Goal: Task Accomplishment & Management: Use online tool/utility

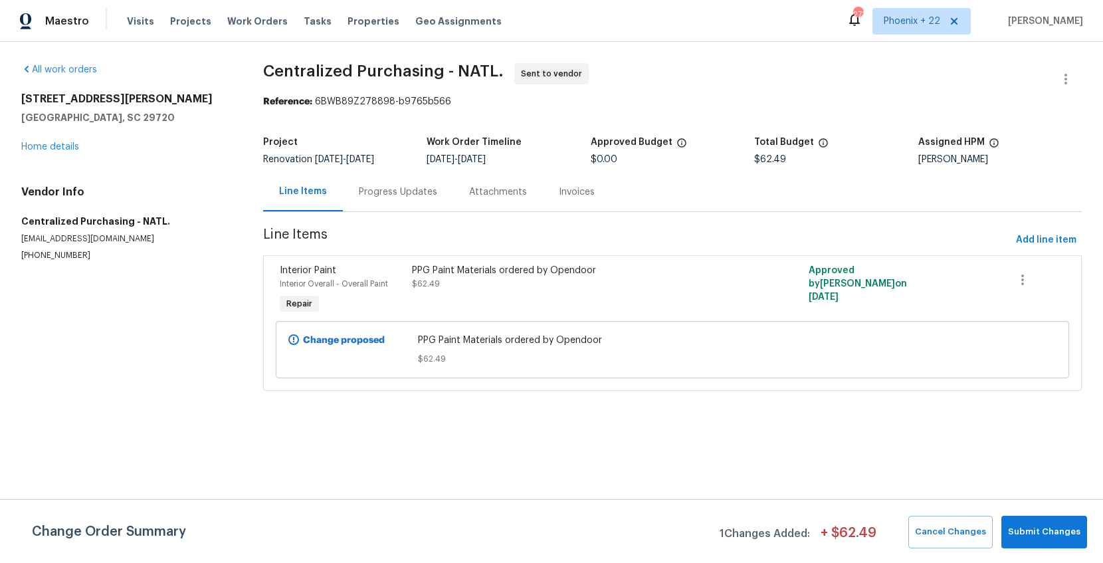
click at [280, 19] on div "Visits Projects Work Orders Tasks Properties Geo Assignments" at bounding box center [322, 21] width 391 height 27
drag, startPoint x: 275, startPoint y: 20, endPoint x: 305, endPoint y: 23, distance: 30.0
click at [277, 21] on div "Visits Projects Work Orders Tasks Properties Geo Assignments" at bounding box center [322, 21] width 391 height 27
click at [906, 3] on div "Maestro Visits Projects Work Orders Tasks Properties Geo Assignments 273 [GEOGR…" at bounding box center [551, 21] width 1103 height 42
click at [911, 18] on span "Phoenix + 22" at bounding box center [912, 21] width 57 height 13
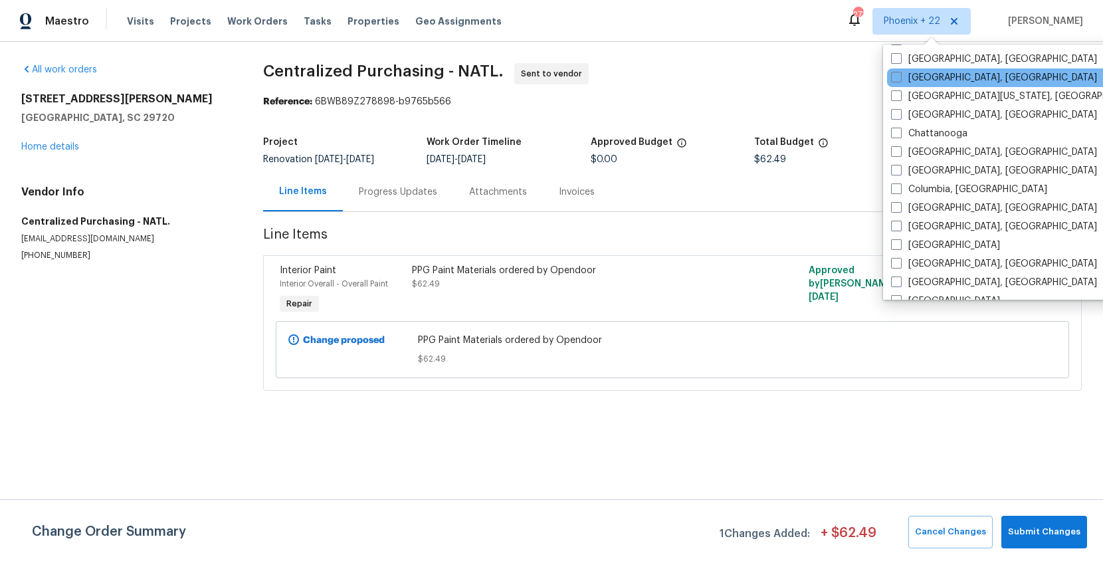
scroll to position [495, 0]
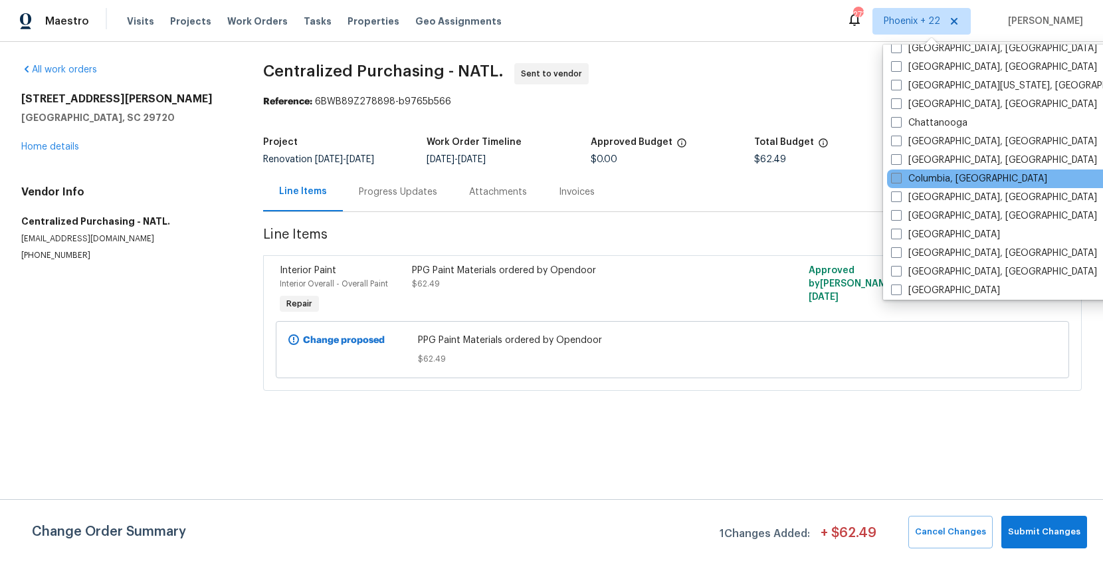
click at [937, 181] on label "Columbia, [GEOGRAPHIC_DATA]" at bounding box center [969, 178] width 156 height 13
click at [900, 181] on input "Columbia, [GEOGRAPHIC_DATA]" at bounding box center [895, 176] width 9 height 9
checkbox input "true"
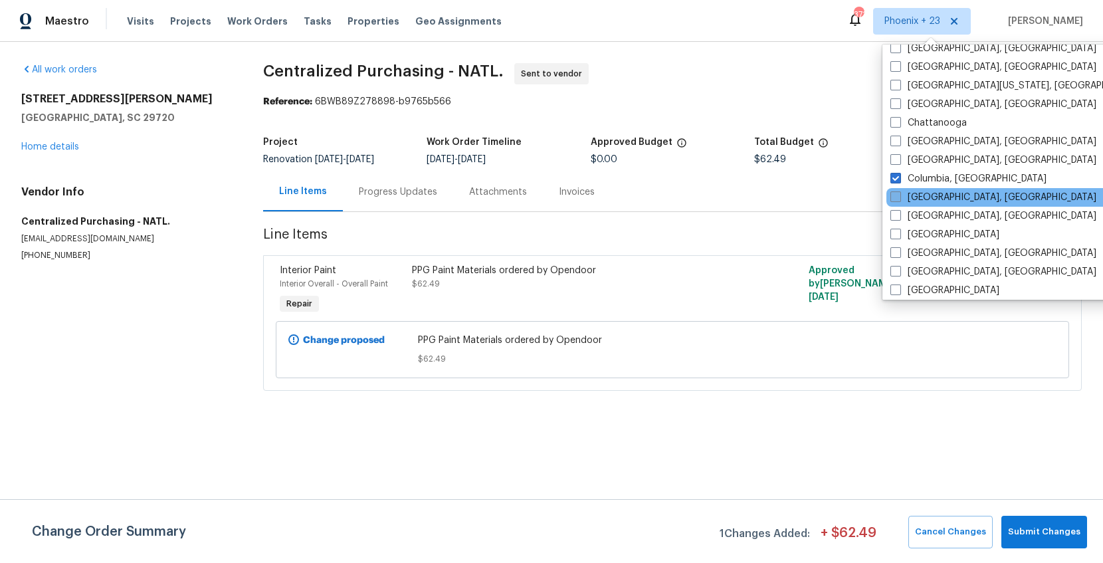
click at [935, 199] on label "[GEOGRAPHIC_DATA], [GEOGRAPHIC_DATA]" at bounding box center [994, 197] width 206 height 13
click at [899, 199] on input "[GEOGRAPHIC_DATA], [GEOGRAPHIC_DATA]" at bounding box center [895, 195] width 9 height 9
checkbox input "true"
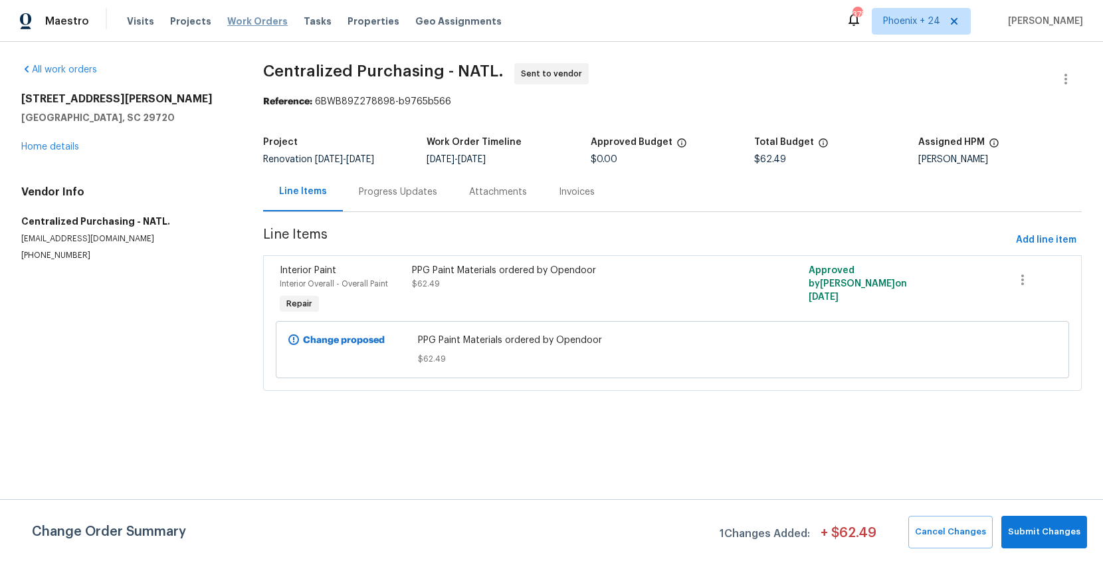
click at [271, 25] on span "Work Orders" at bounding box center [257, 21] width 60 height 13
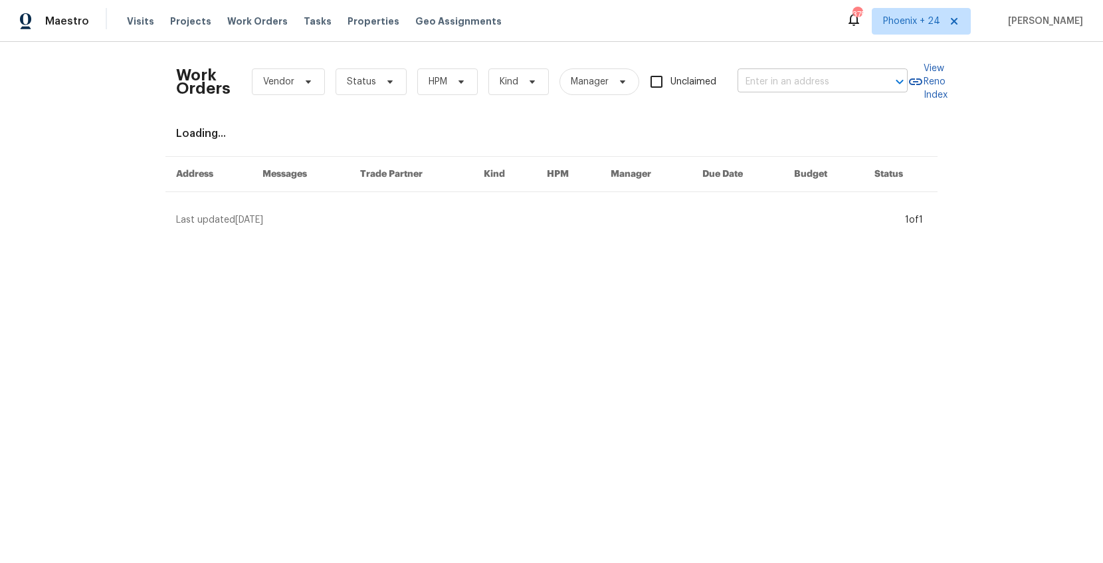
click at [782, 80] on input "text" at bounding box center [804, 82] width 133 height 21
paste input "[STREET_ADDRESS]"
type input "[STREET_ADDRESS]"
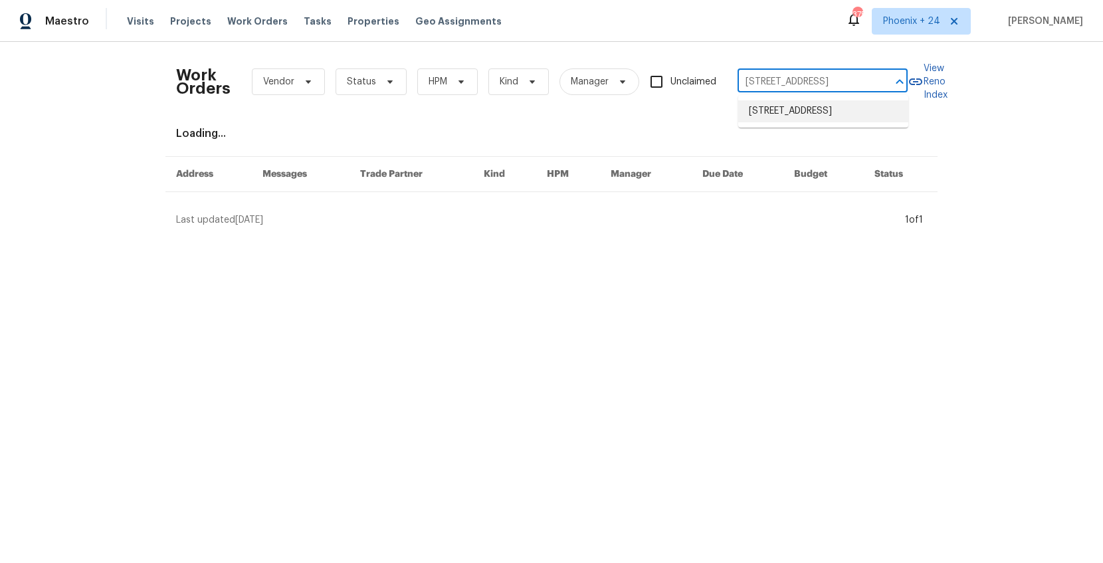
click at [799, 115] on li "[STREET_ADDRESS]" at bounding box center [824, 111] width 170 height 22
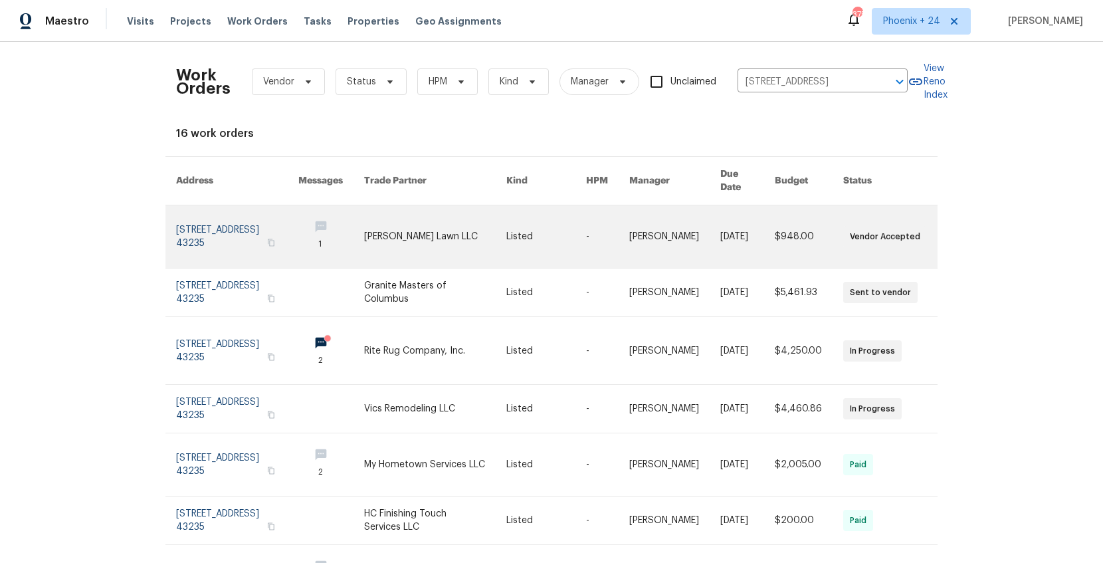
click at [382, 215] on link at bounding box center [435, 236] width 142 height 62
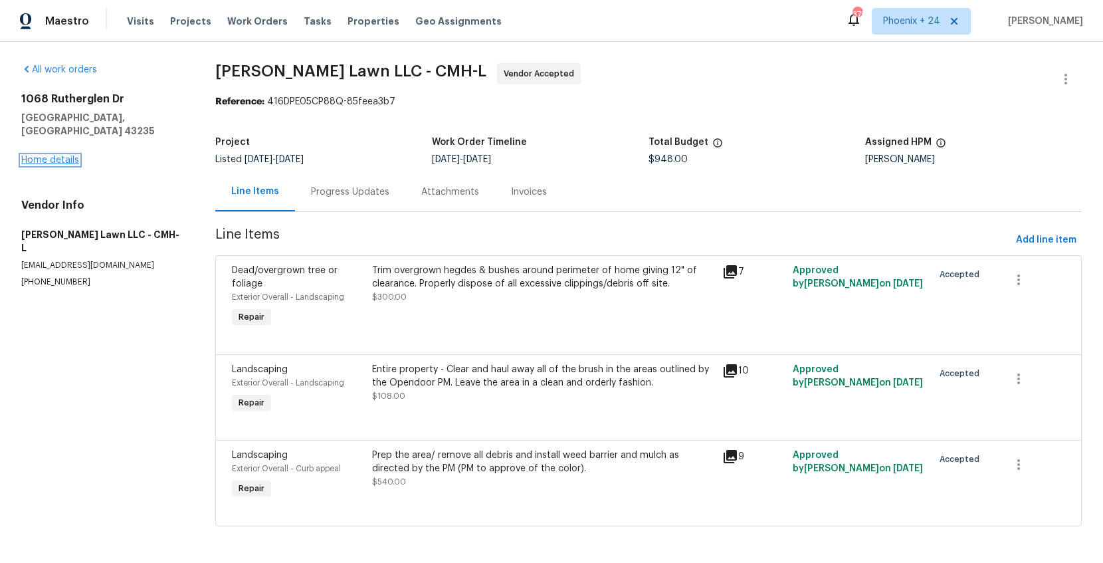
click at [62, 156] on link "Home details" at bounding box center [50, 160] width 58 height 9
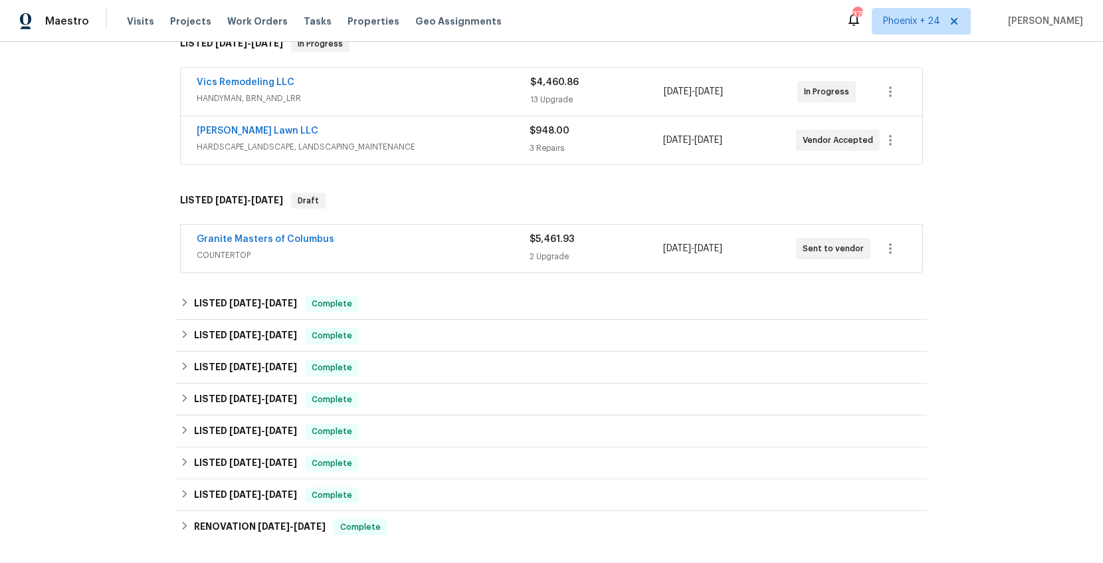
scroll to position [422, 0]
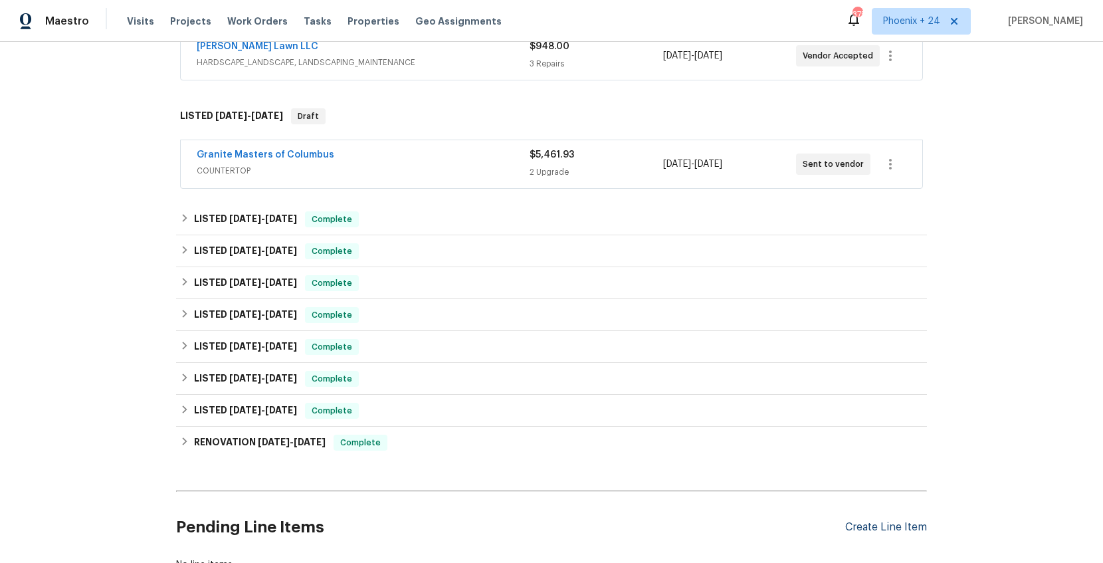
click at [905, 522] on div "Create Line Item" at bounding box center [887, 527] width 82 height 13
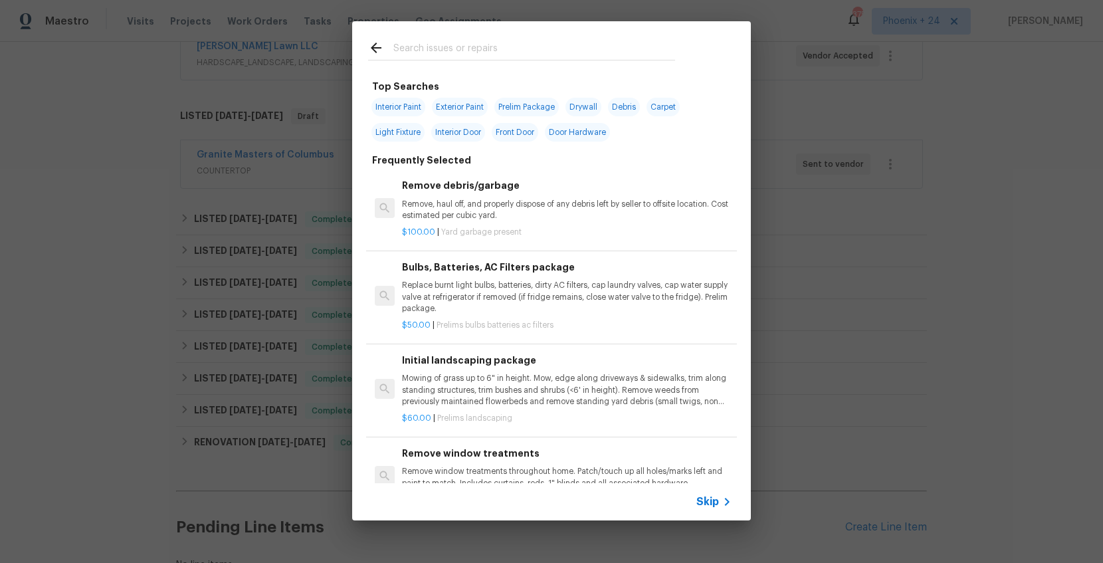
click at [469, 45] on input "text" at bounding box center [535, 50] width 282 height 20
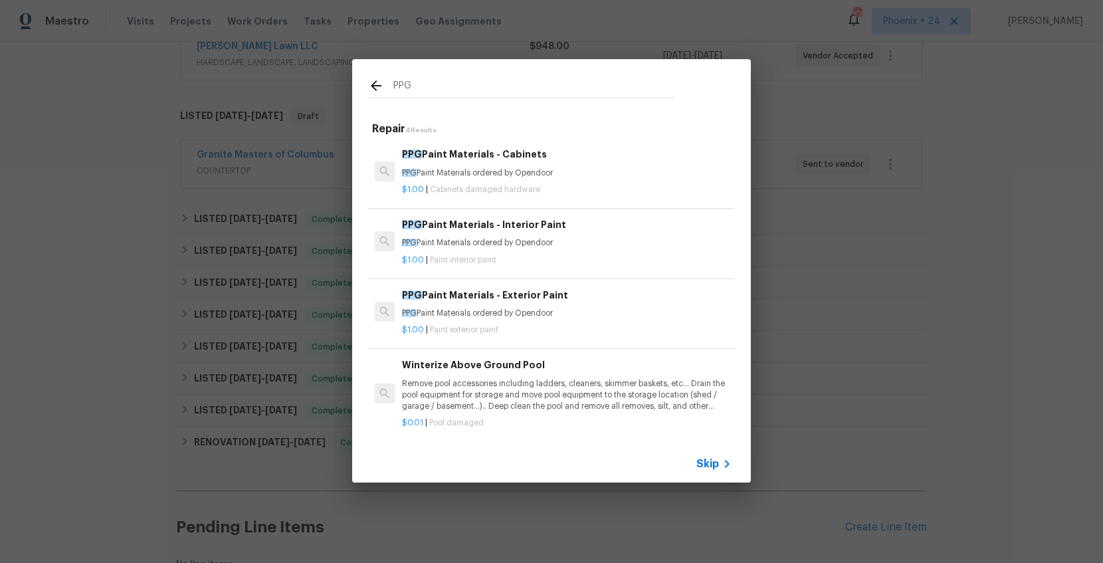
type input "PPG"
click at [583, 191] on p "$1.00 | Cabinets damaged hardware" at bounding box center [567, 189] width 330 height 11
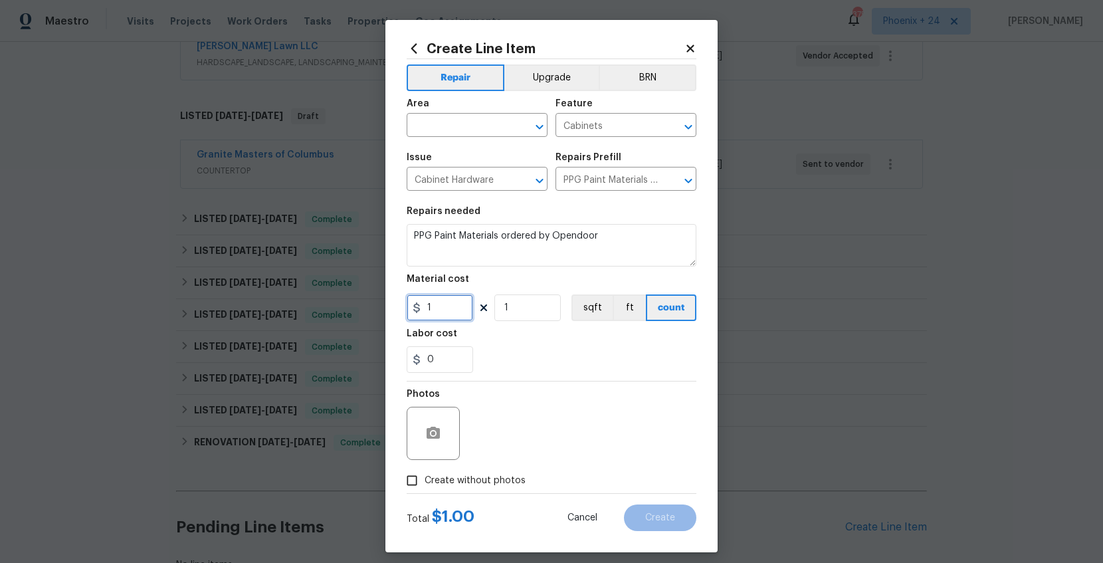
drag, startPoint x: 453, startPoint y: 298, endPoint x: 450, endPoint y: 308, distance: 9.9
click at [453, 300] on input "1" at bounding box center [440, 307] width 66 height 27
drag, startPoint x: 450, startPoint y: 308, endPoint x: 390, endPoint y: 308, distance: 59.8
click at [390, 308] on div "Create Line Item Repair Upgrade BRN Area ​ Feature Cabinets ​ Issue Cabinet Har…" at bounding box center [552, 286] width 332 height 532
type input "557.39"
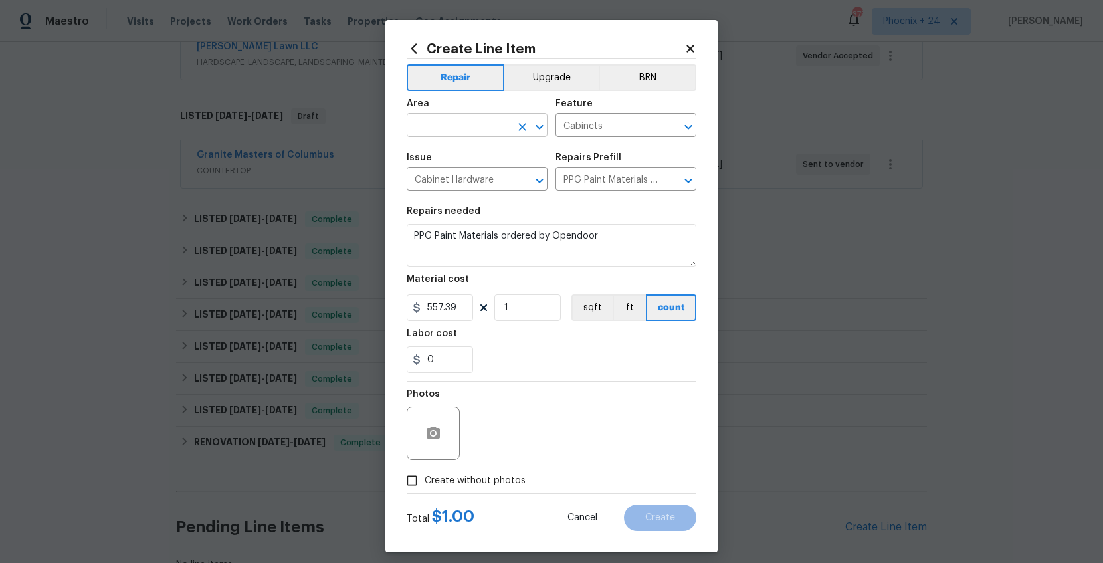
click at [474, 126] on input "text" at bounding box center [459, 126] width 104 height 21
click at [453, 180] on li "Interior Overall" at bounding box center [477, 178] width 141 height 22
type input "Interior Overall"
click at [489, 480] on span "Create without photos" at bounding box center [475, 481] width 101 height 14
click at [425, 480] on input "Create without photos" at bounding box center [411, 480] width 25 height 25
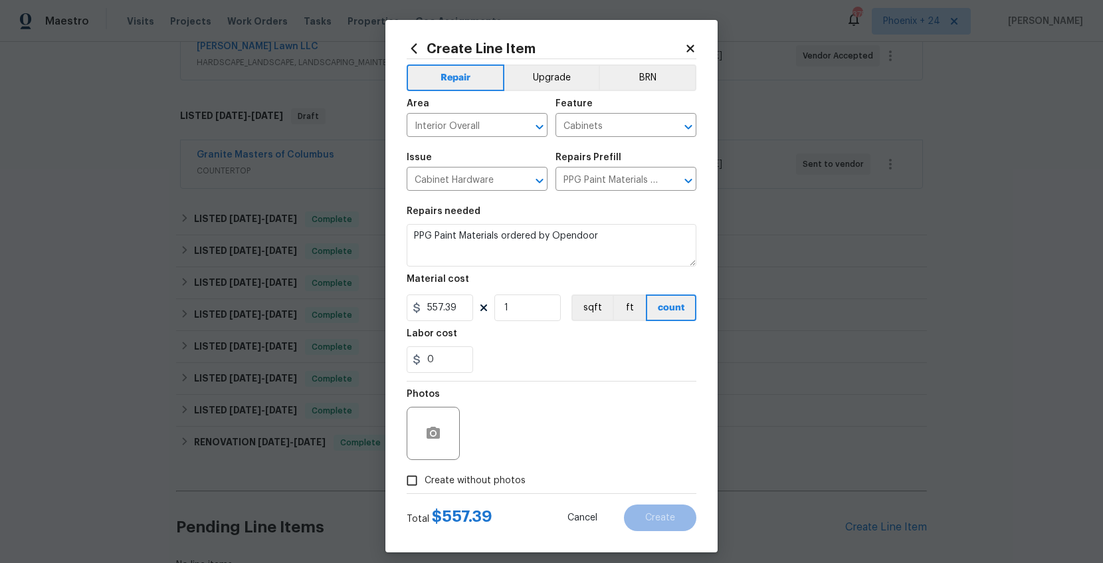
checkbox input "true"
click at [505, 431] on textarea at bounding box center [584, 433] width 226 height 53
type textarea "NA"
click at [649, 528] on button "Create" at bounding box center [660, 518] width 72 height 27
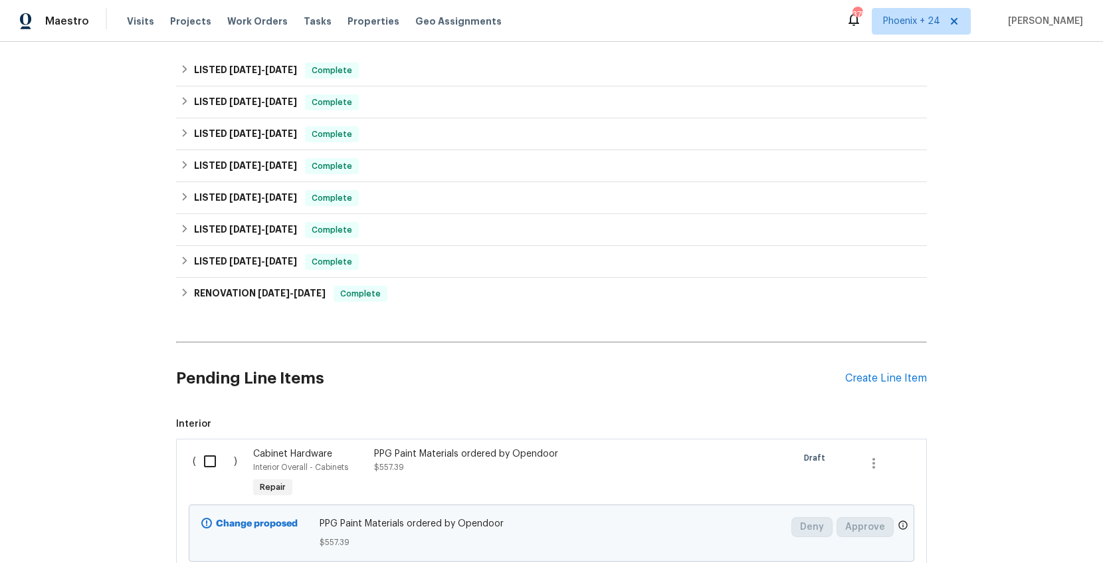
scroll to position [673, 0]
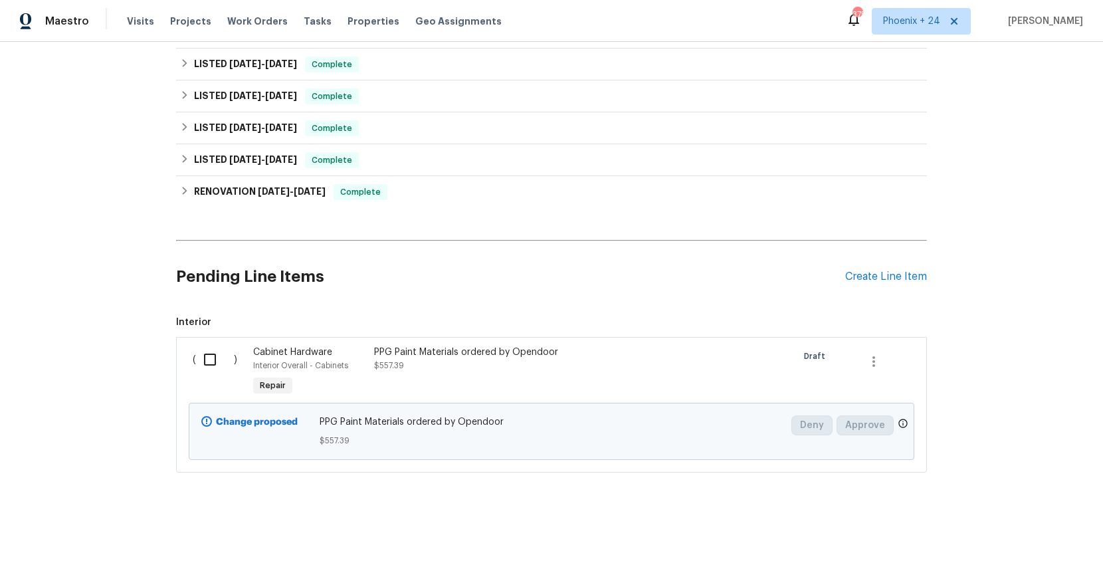
click at [208, 351] on input "checkbox" at bounding box center [215, 360] width 38 height 28
checkbox input "true"
click at [992, 520] on button "Create Work Order" at bounding box center [1027, 530] width 110 height 25
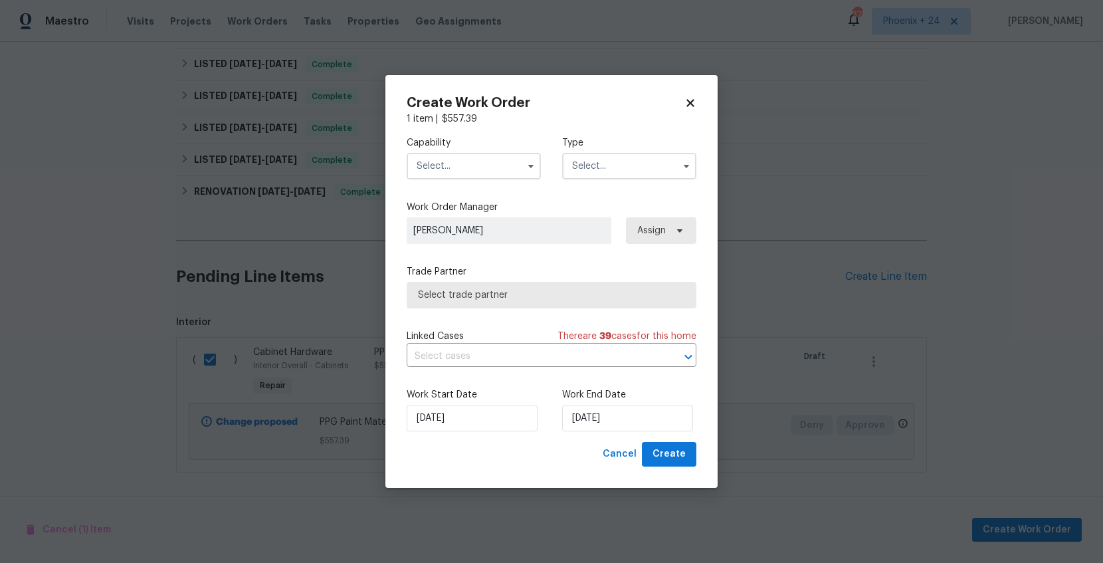
click at [496, 166] on input "text" at bounding box center [474, 166] width 134 height 27
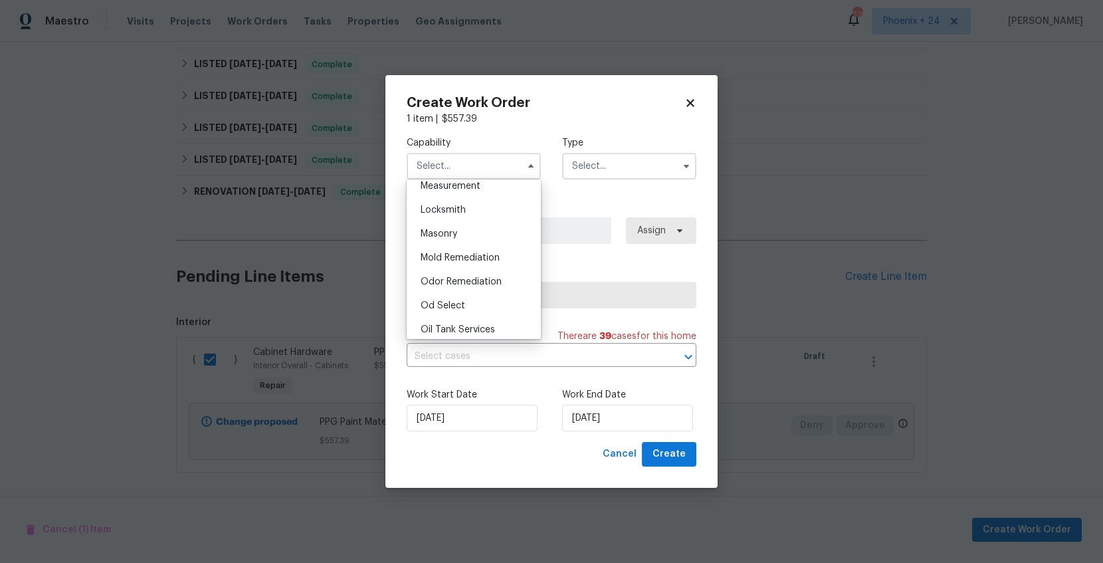
scroll to position [1000, 0]
click at [466, 306] on div "Painting" at bounding box center [474, 311] width 128 height 24
type input "Painting"
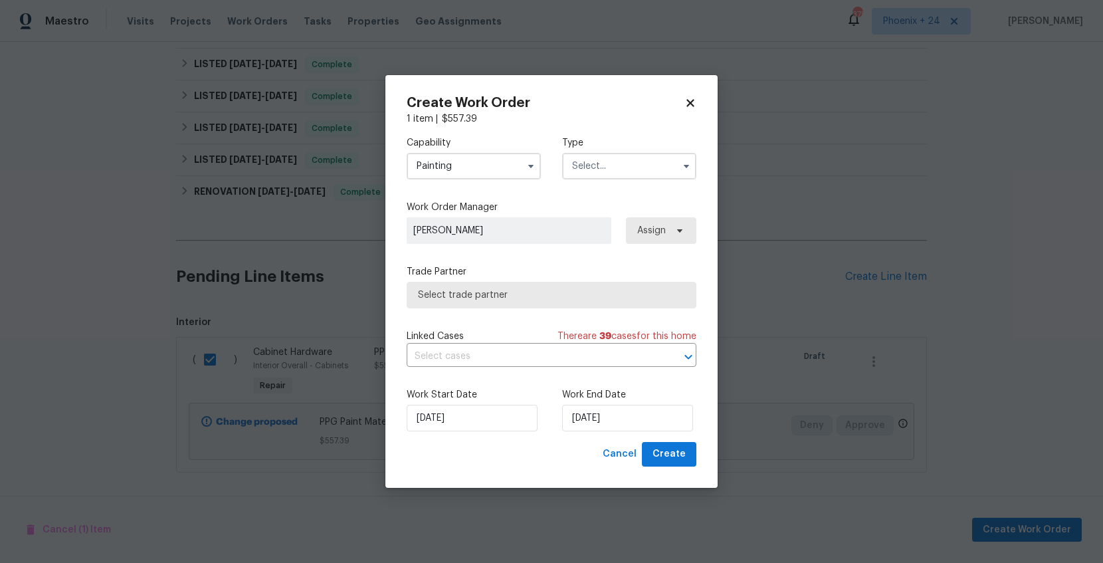
click at [603, 165] on input "text" at bounding box center [629, 166] width 134 height 27
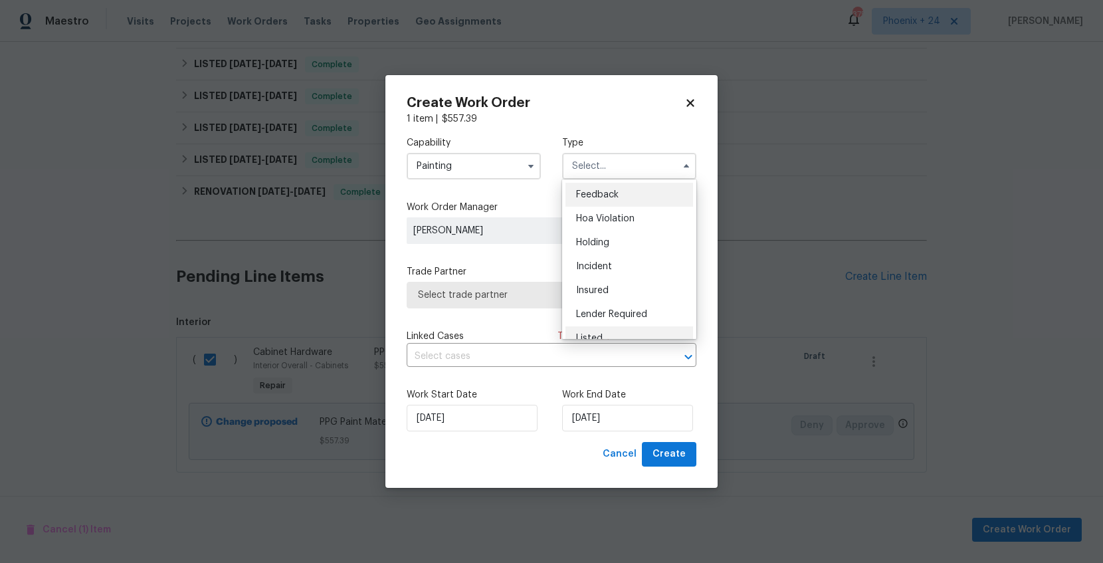
click at [657, 334] on div "Listed" at bounding box center [630, 338] width 128 height 24
type input "Listed"
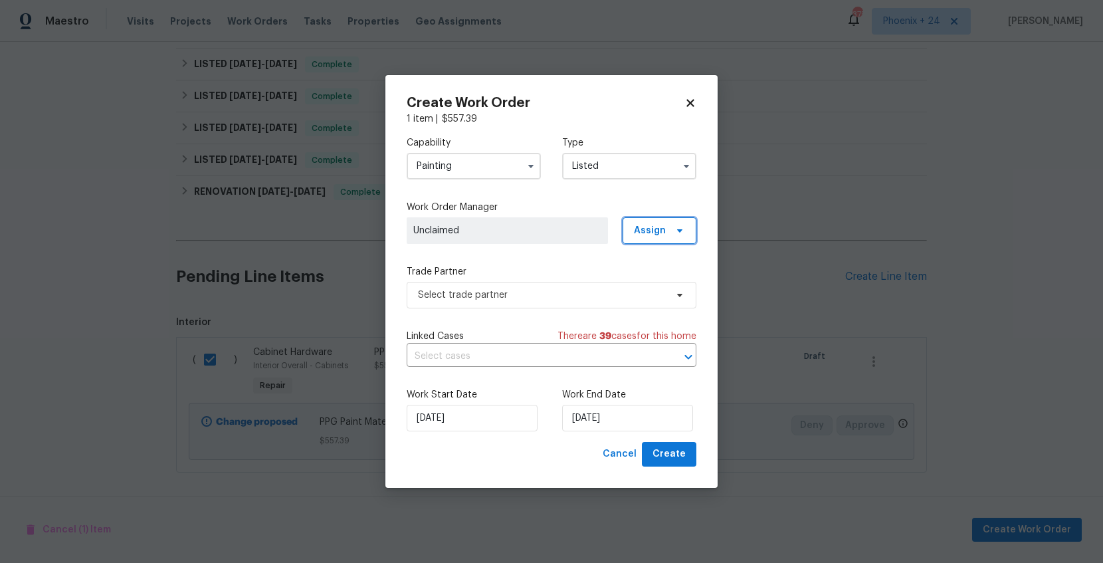
click at [665, 229] on span "Assign" at bounding box center [650, 230] width 32 height 13
click at [642, 292] on div "Assign to me" at bounding box center [662, 287] width 58 height 13
click at [533, 298] on span "Select trade partner" at bounding box center [542, 294] width 248 height 13
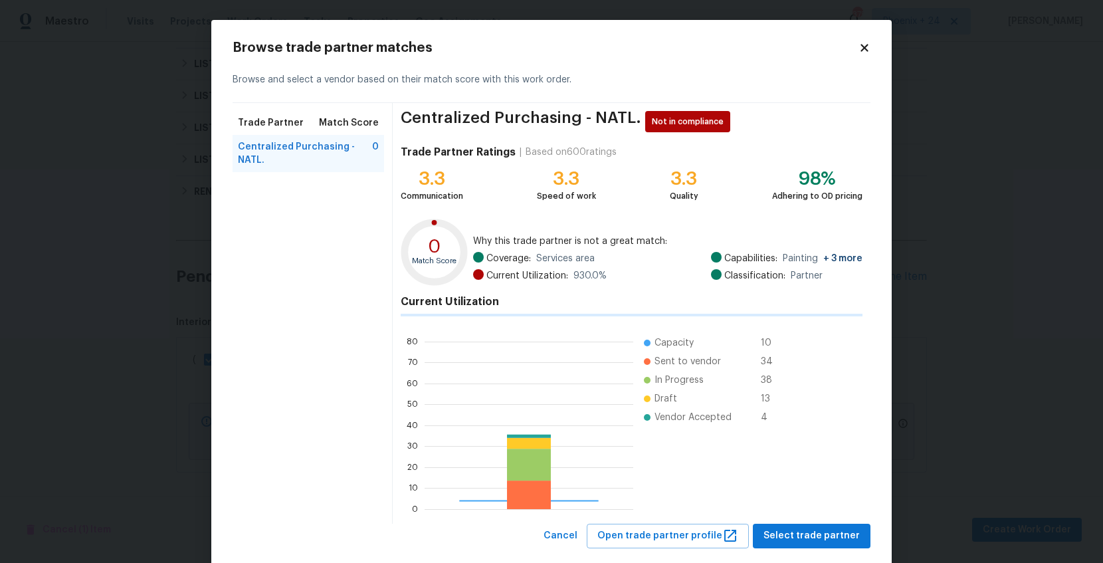
scroll to position [186, 209]
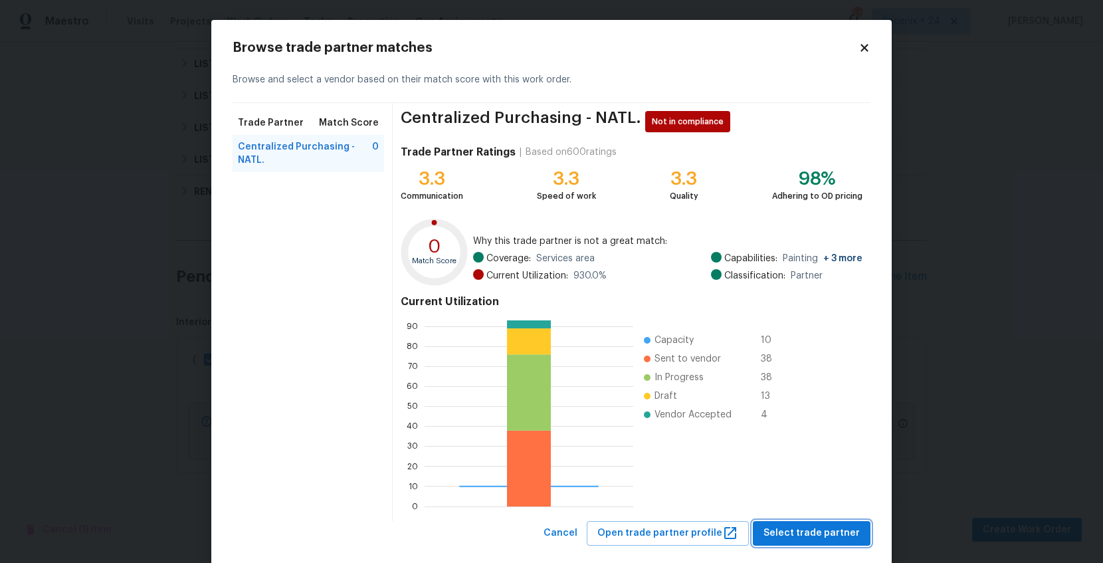
click at [794, 531] on span "Select trade partner" at bounding box center [812, 533] width 96 height 17
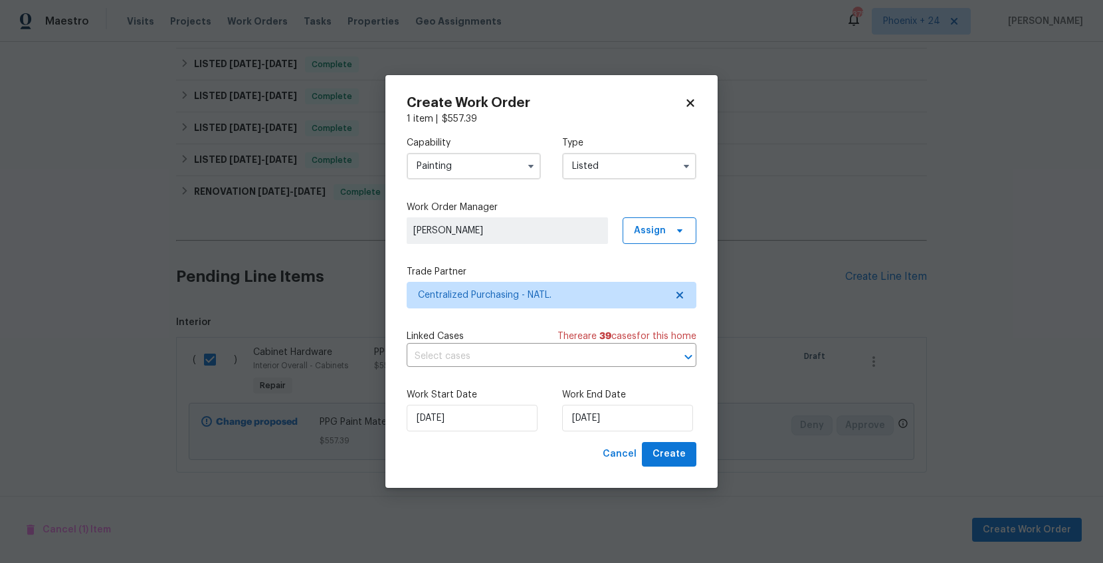
drag, startPoint x: 713, startPoint y: 471, endPoint x: 695, endPoint y: 462, distance: 20.8
click at [713, 471] on div "Create Work Order 1 item | $ 557.39 Capability Painting Type Listed Work Order …" at bounding box center [552, 281] width 332 height 413
click at [695, 462] on button "Create" at bounding box center [669, 454] width 55 height 25
checkbox input "false"
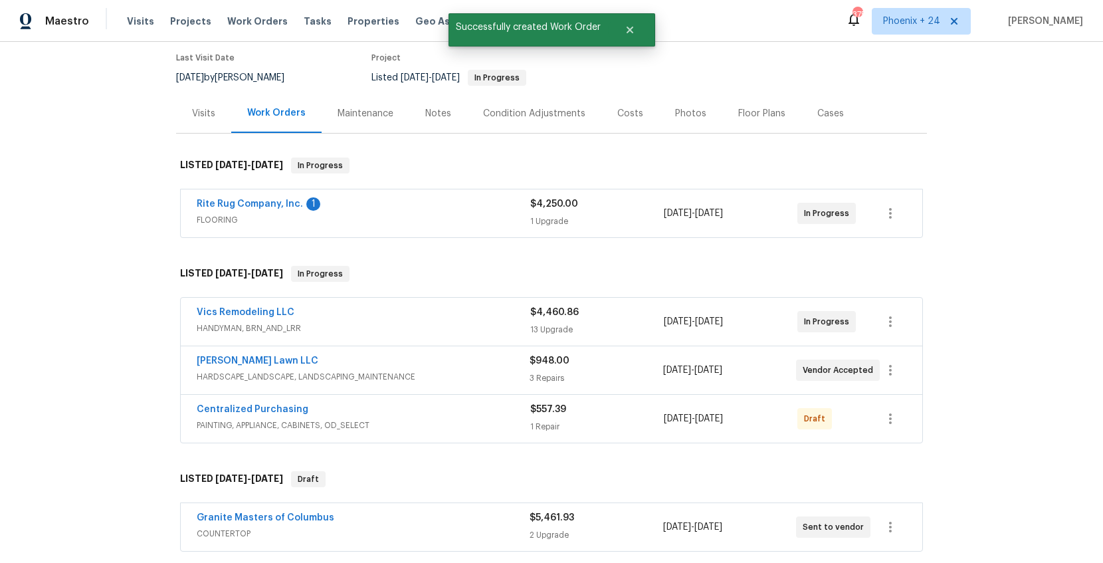
scroll to position [106, 0]
click at [875, 419] on button "button" at bounding box center [891, 421] width 32 height 32
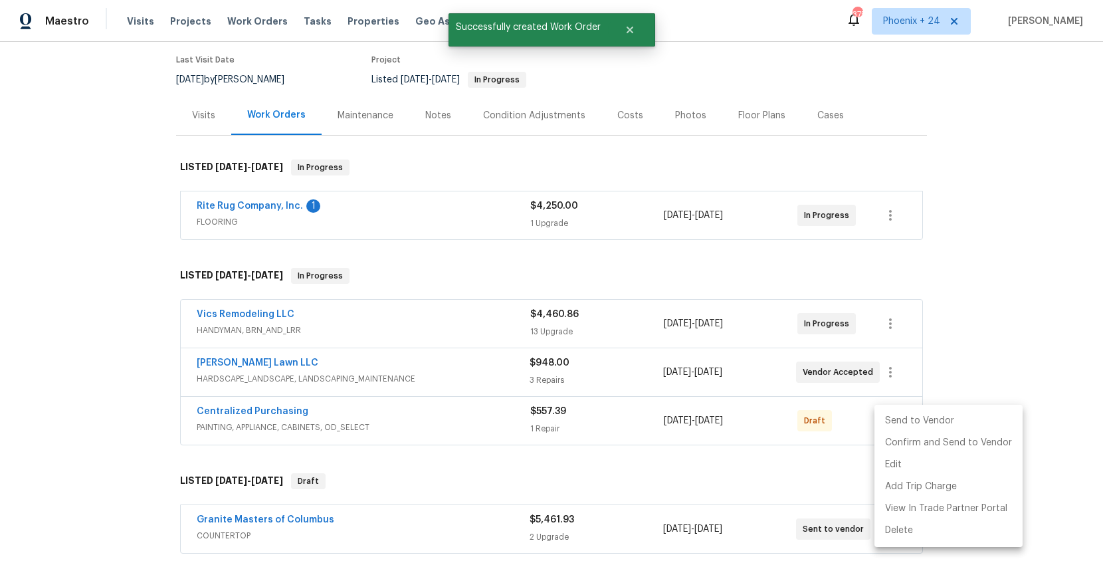
click at [886, 421] on li "Send to Vendor" at bounding box center [949, 421] width 148 height 22
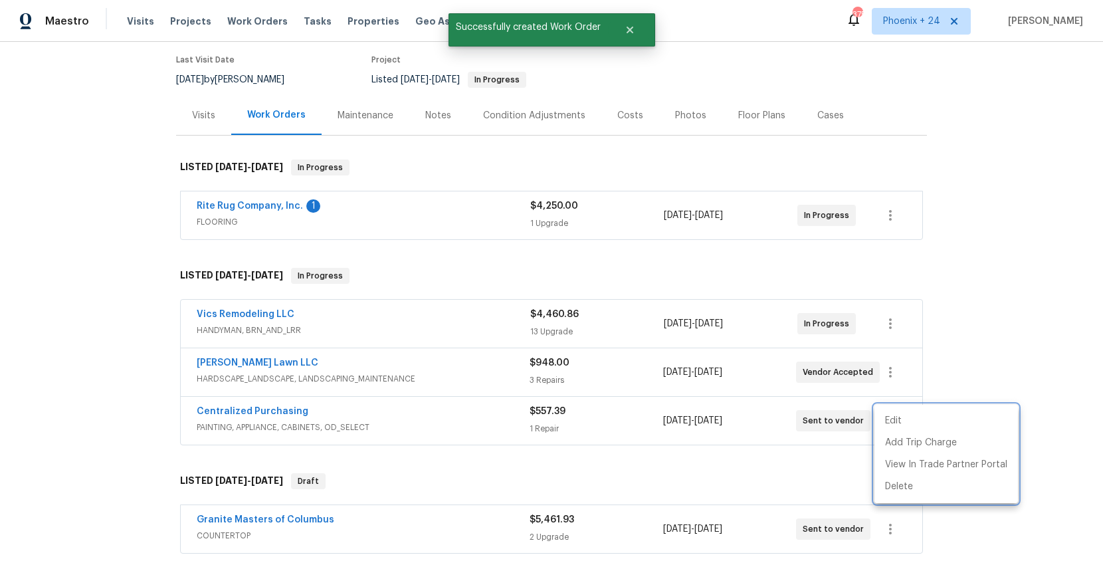
click at [516, 425] on div at bounding box center [551, 281] width 1103 height 563
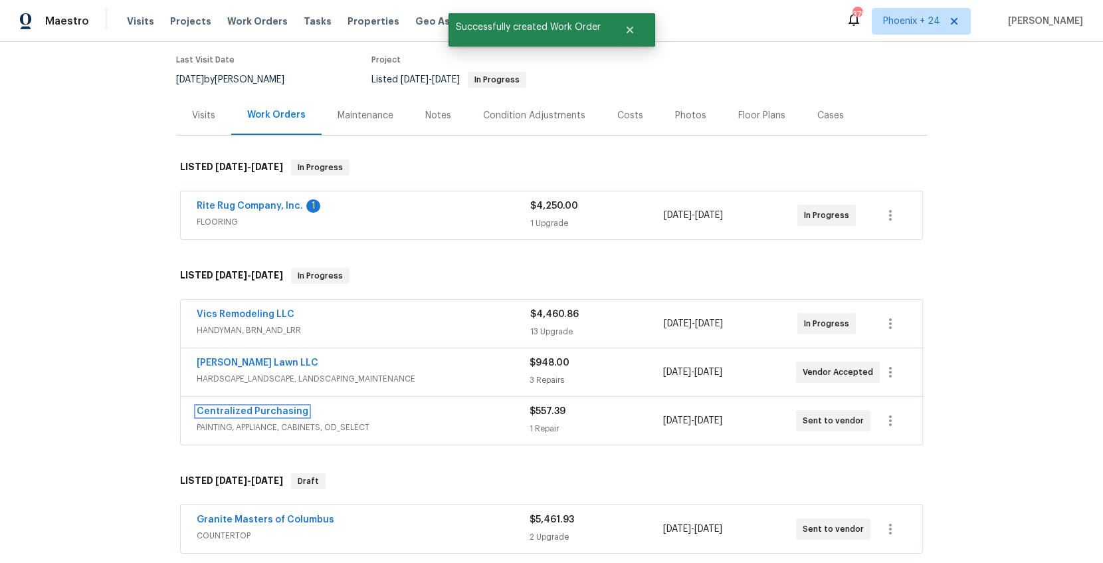
click at [268, 415] on link "Centralized Purchasing" at bounding box center [253, 411] width 112 height 9
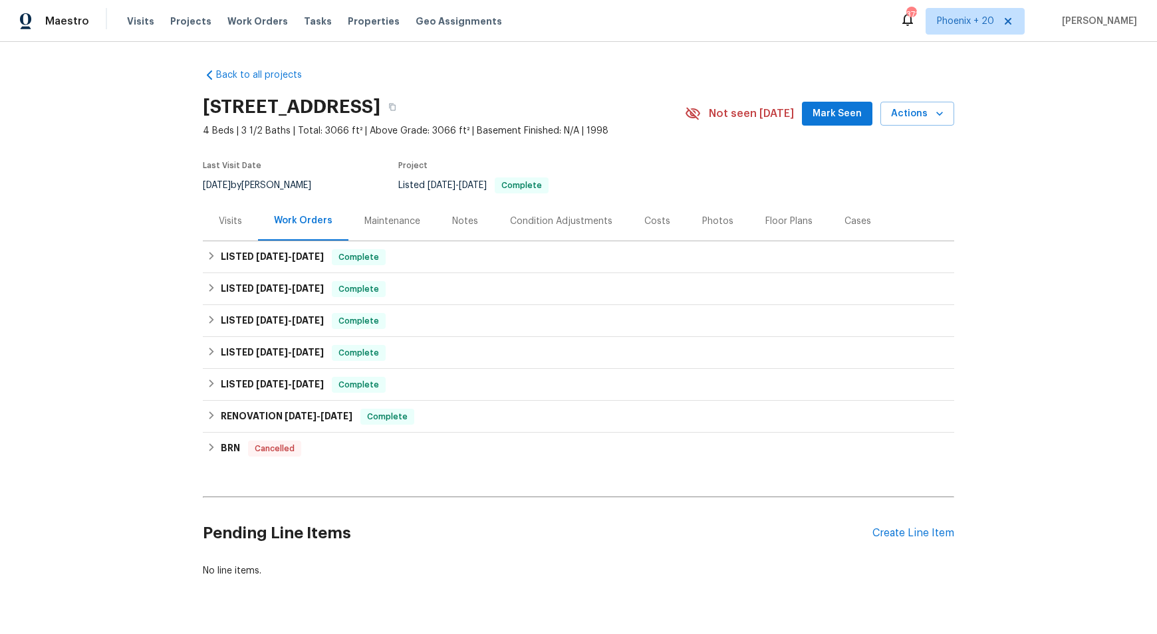
scroll to position [34, 0]
